Goal: Navigation & Orientation: Find specific page/section

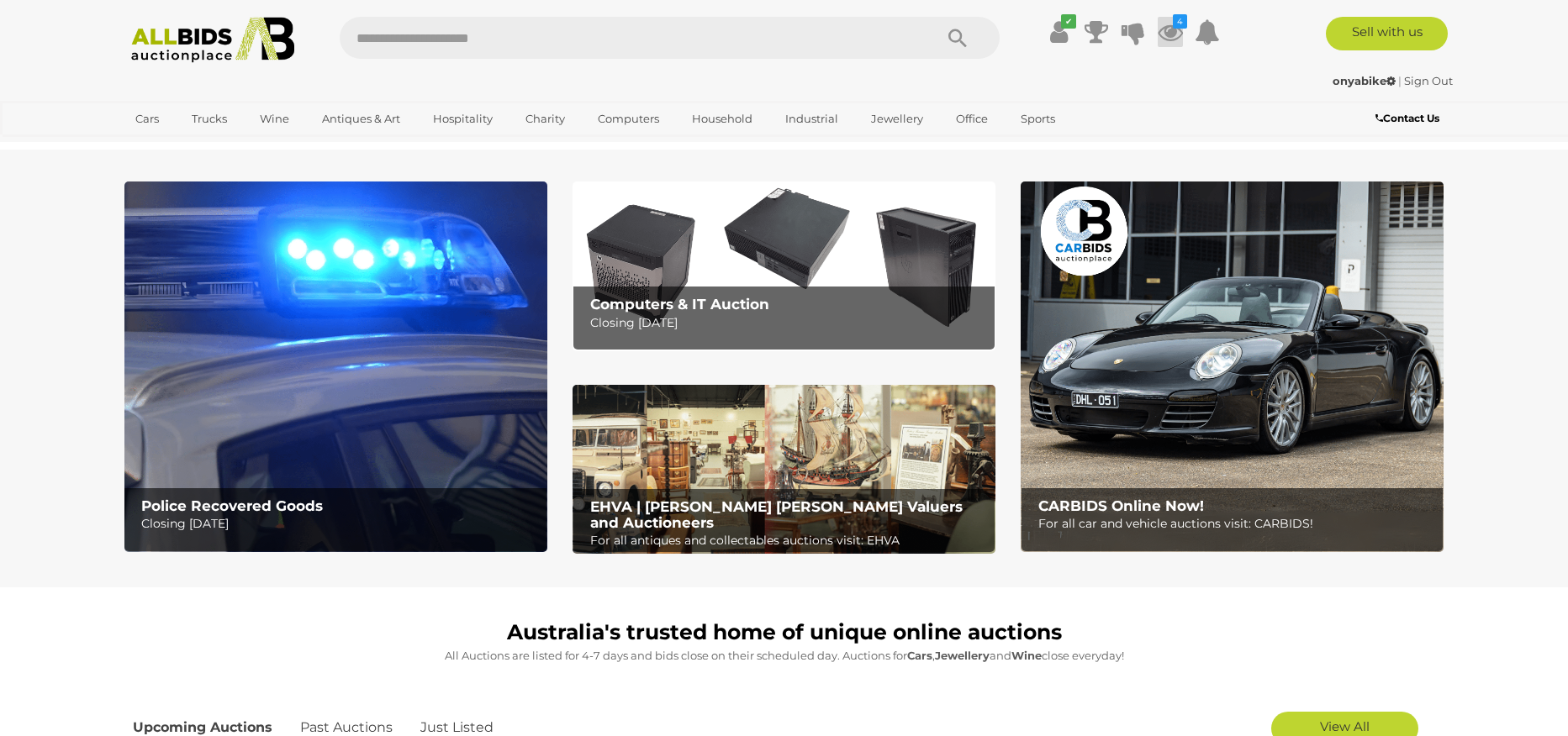
click at [1171, 37] on icon at bounding box center [1170, 31] width 25 height 30
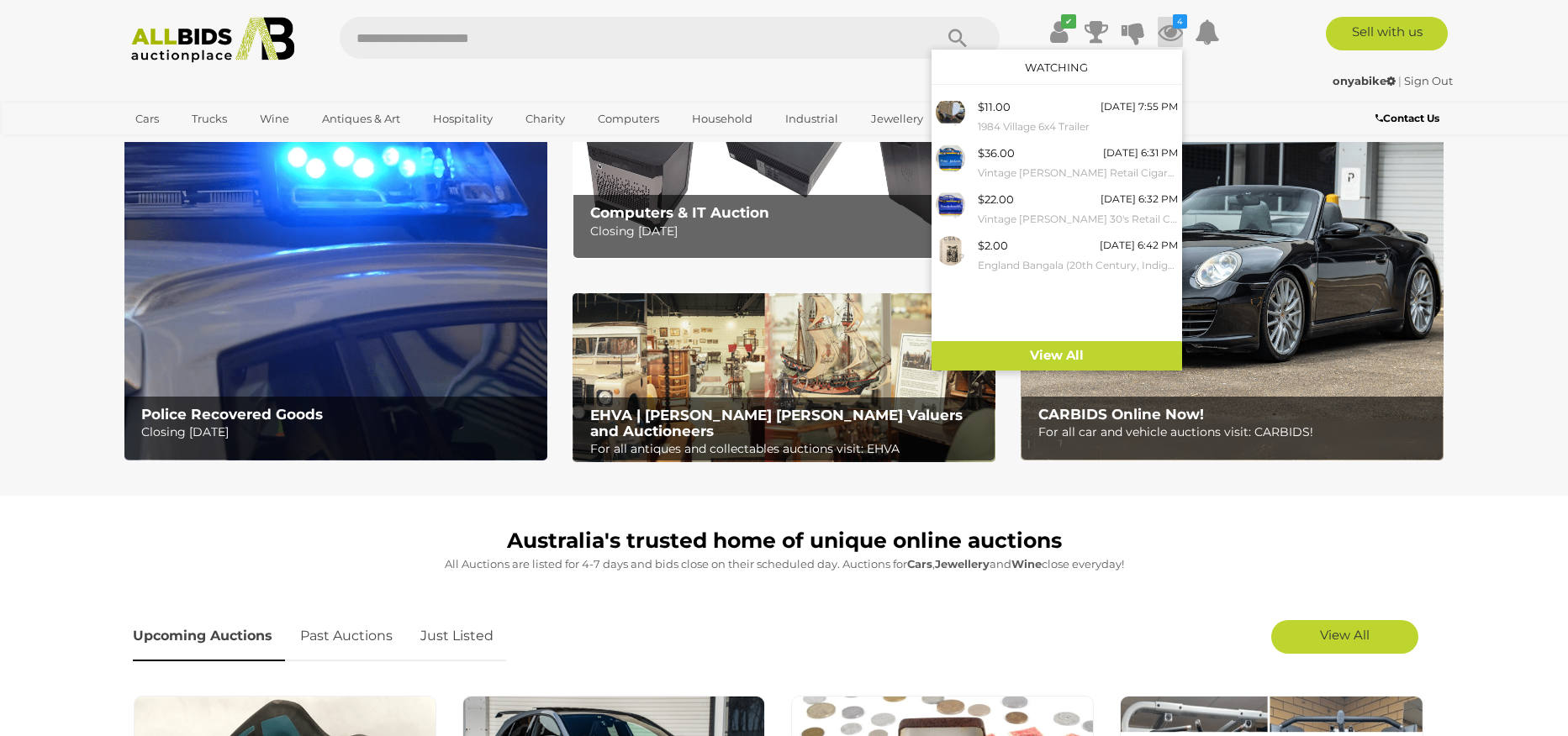
scroll to position [304, 0]
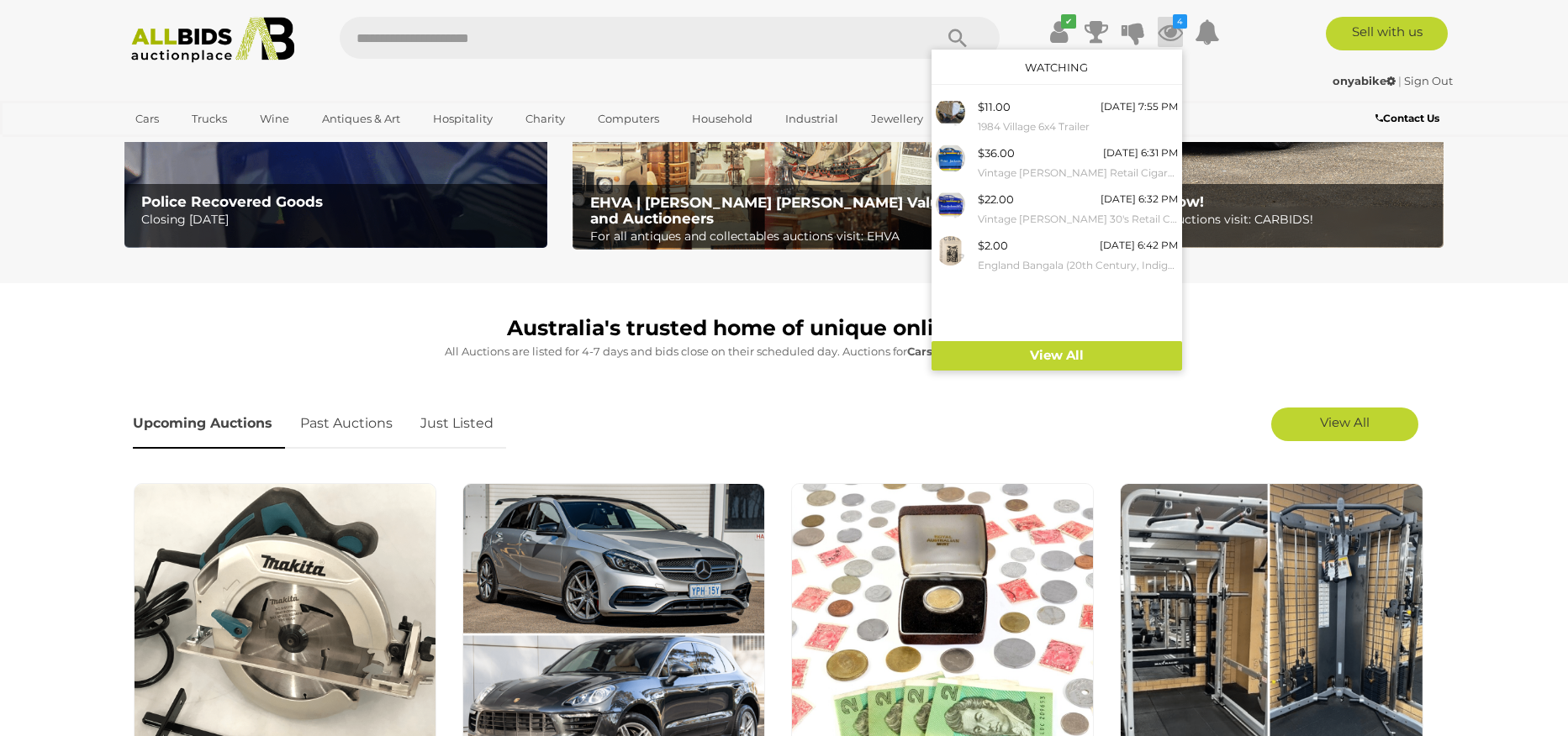
click at [478, 424] on link "Just Listed" at bounding box center [457, 423] width 99 height 49
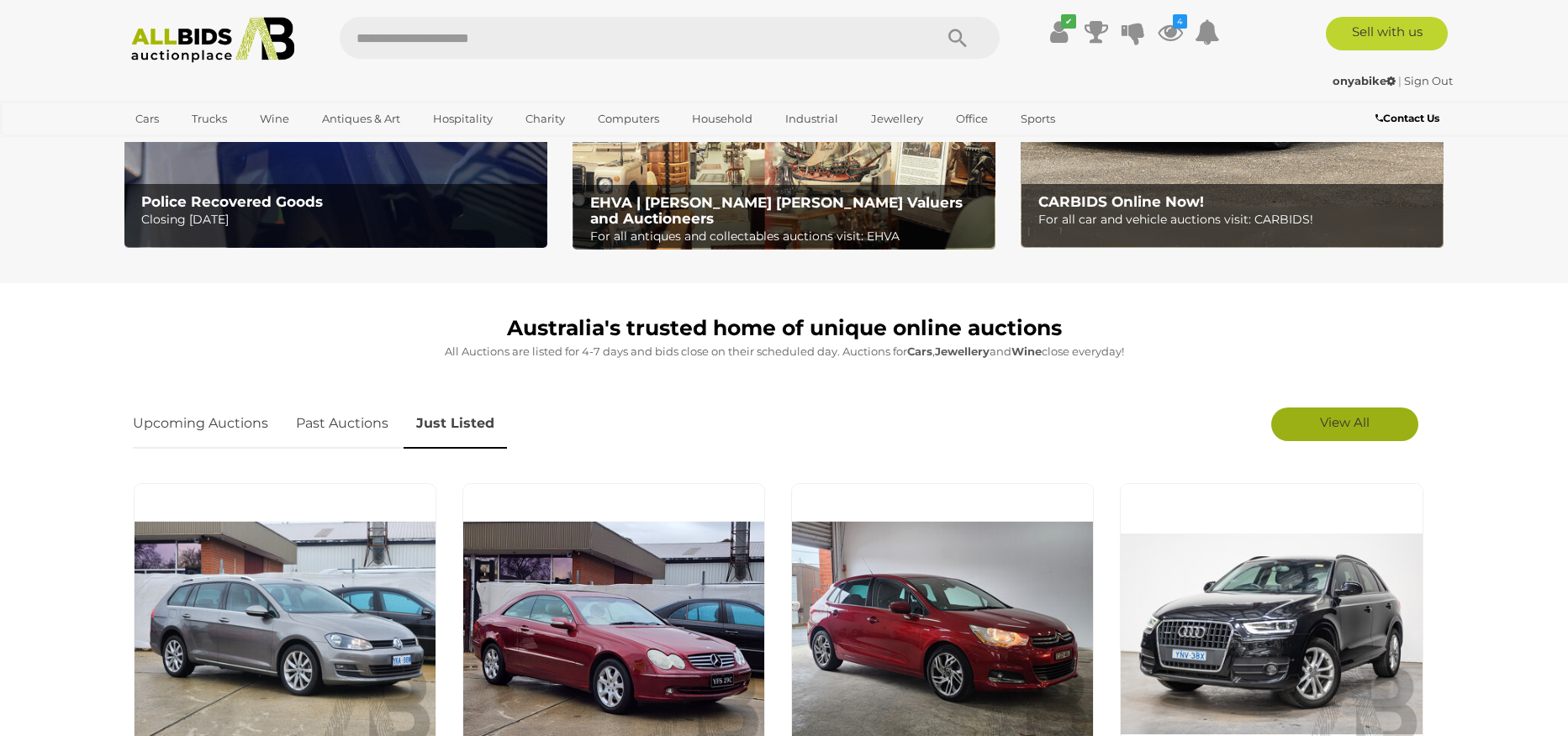
click at [1313, 439] on link "View All" at bounding box center [1345, 424] width 147 height 34
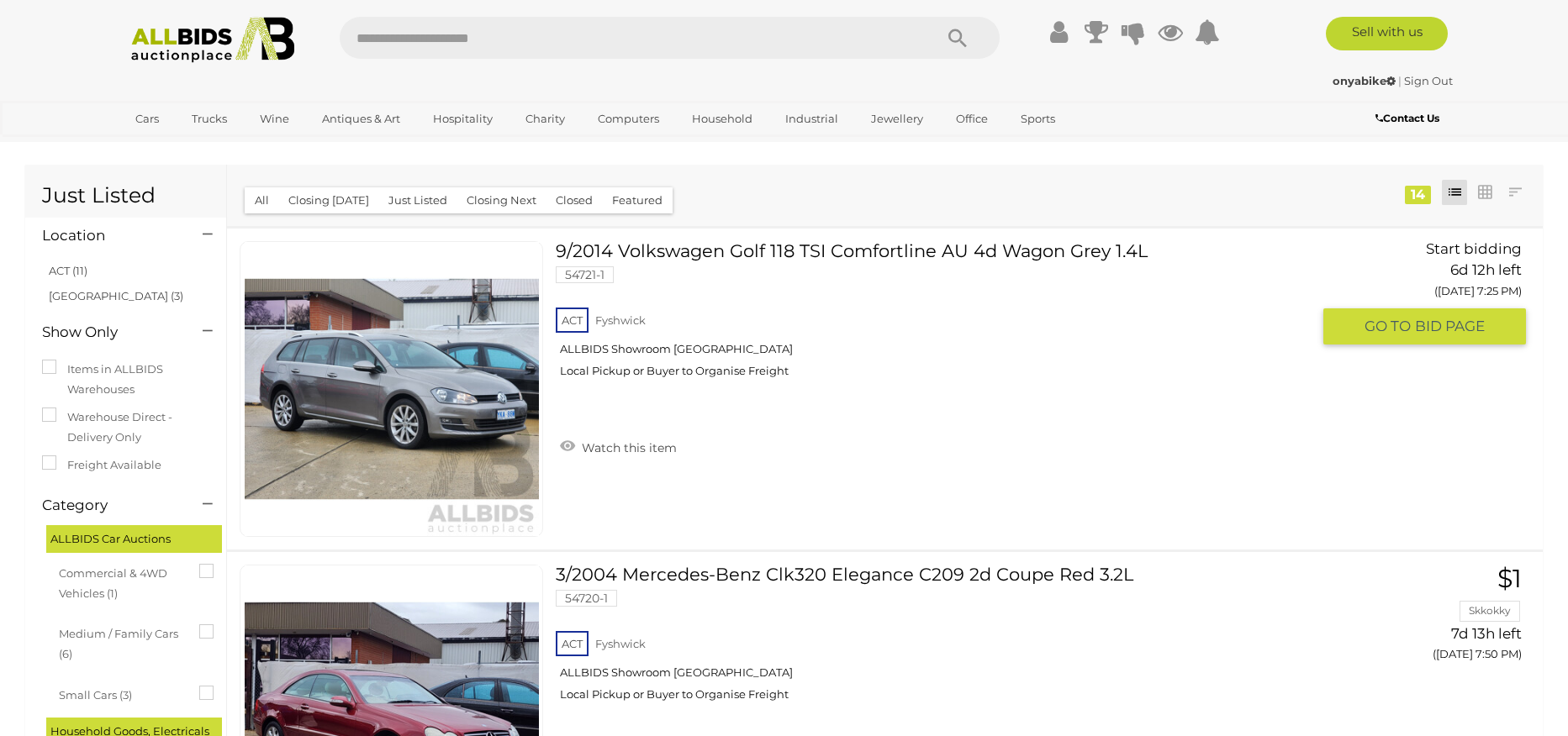
click at [1311, 391] on div "ACT Fyshwick ALLBIDS Showroom Fyshwick Local Pickup or Buyer to Organise Freight" at bounding box center [933, 347] width 755 height 87
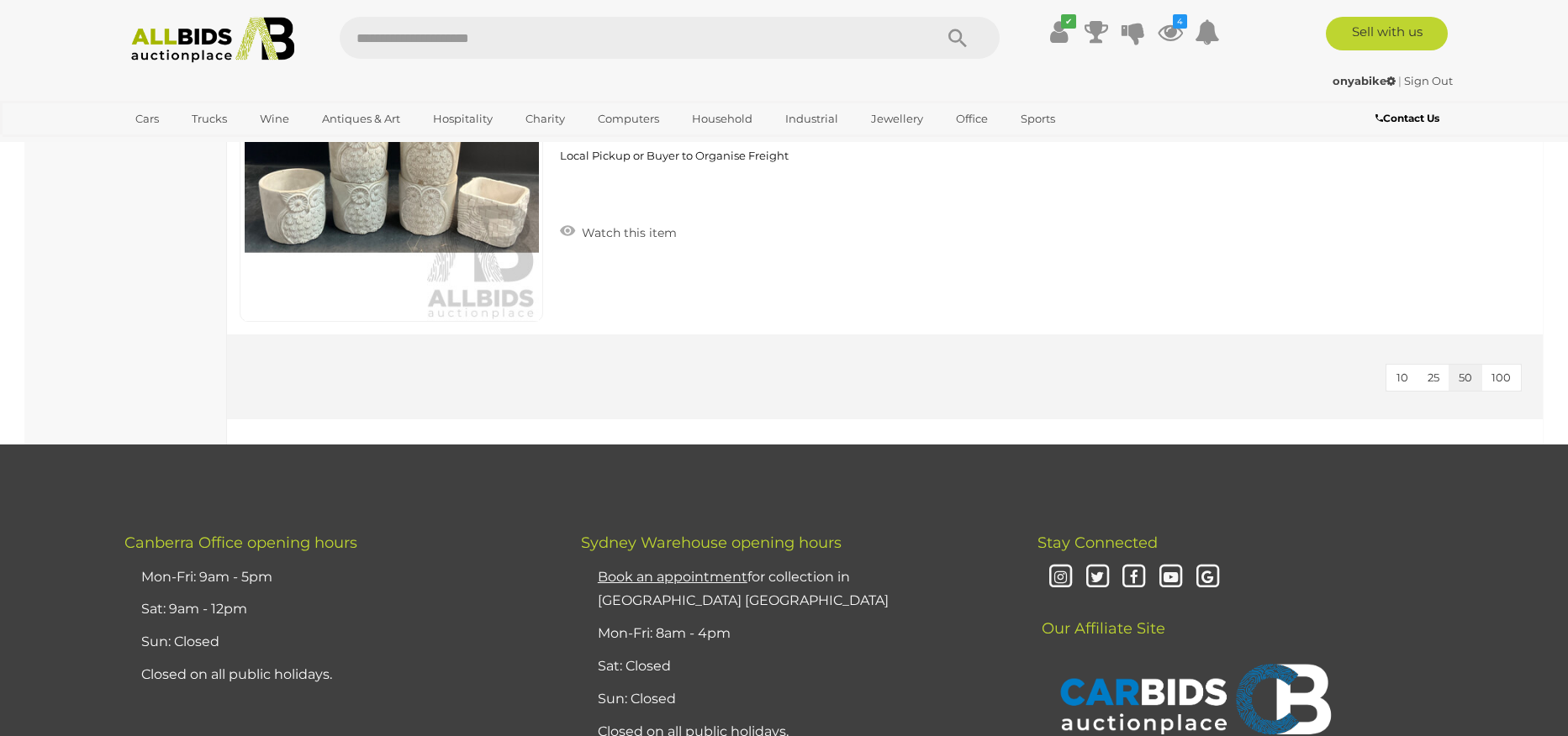
scroll to position [4632, 0]
